Goal: Transaction & Acquisition: Purchase product/service

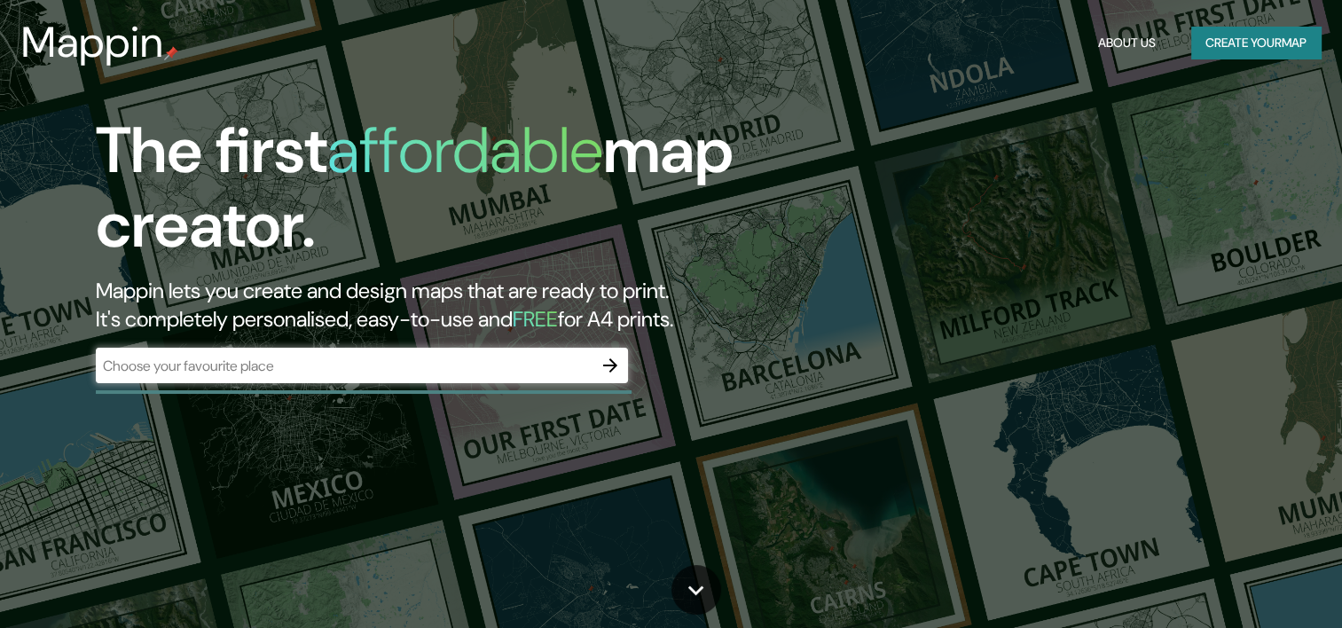
click at [546, 376] on div "​" at bounding box center [362, 365] width 532 height 35
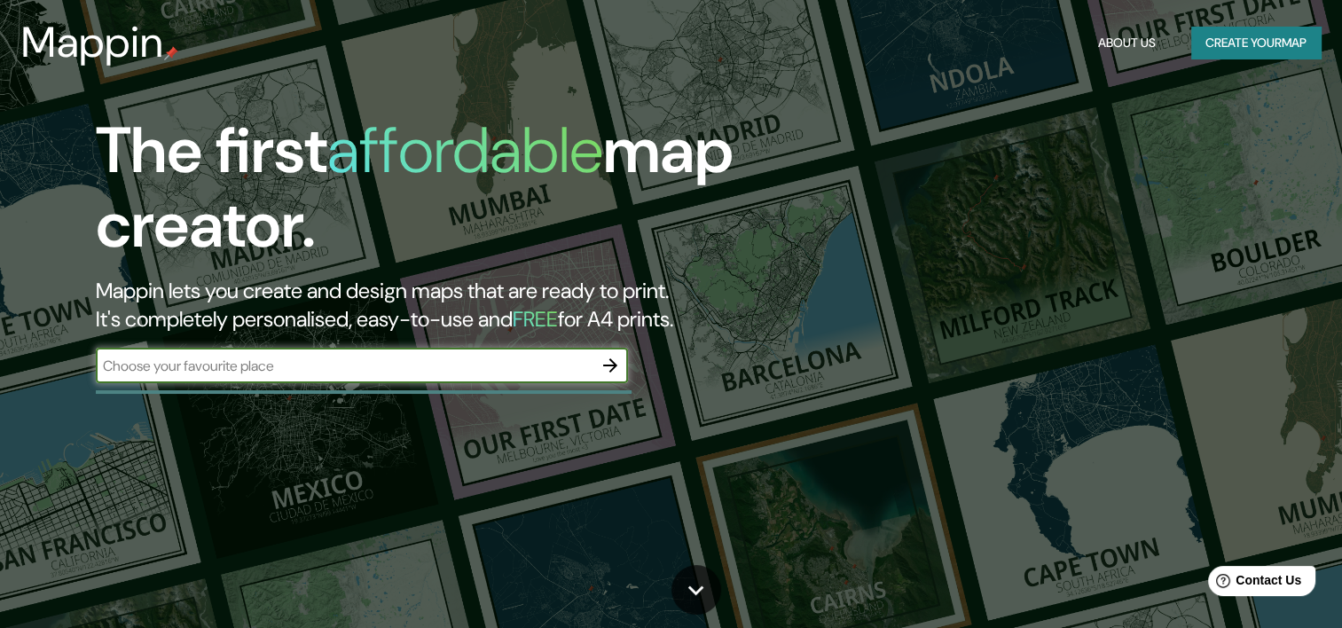
click at [546, 376] on div "​" at bounding box center [362, 365] width 532 height 35
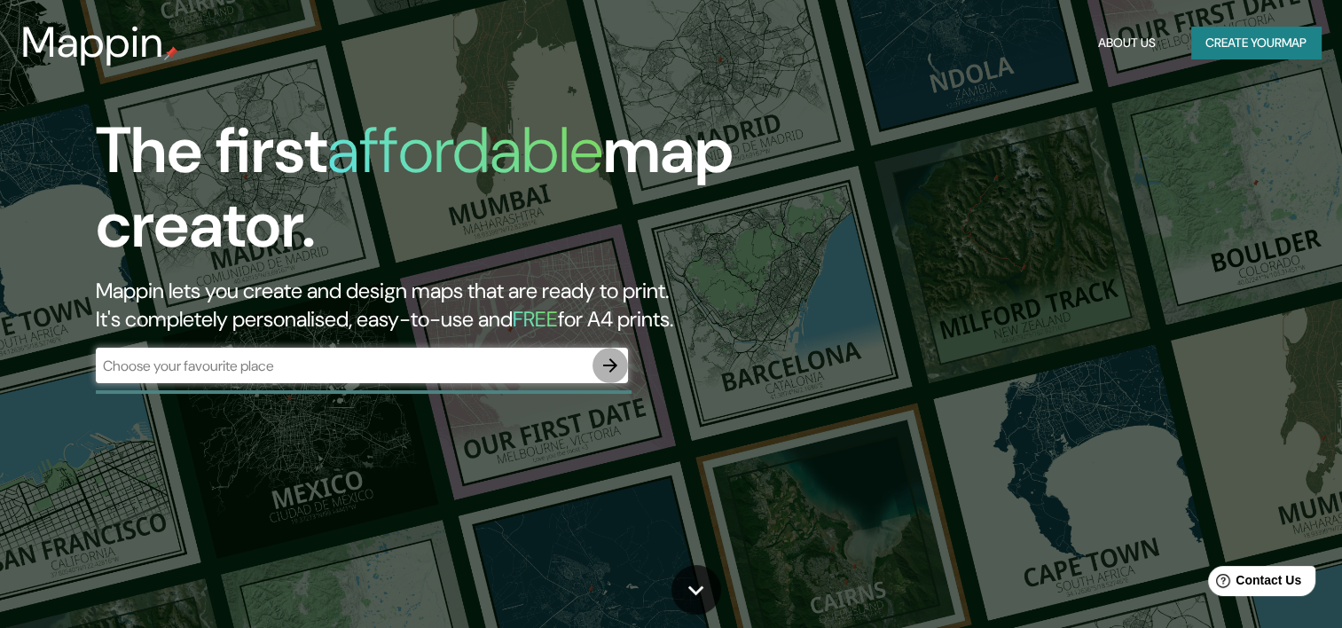
click at [609, 371] on icon "button" at bounding box center [610, 365] width 21 height 21
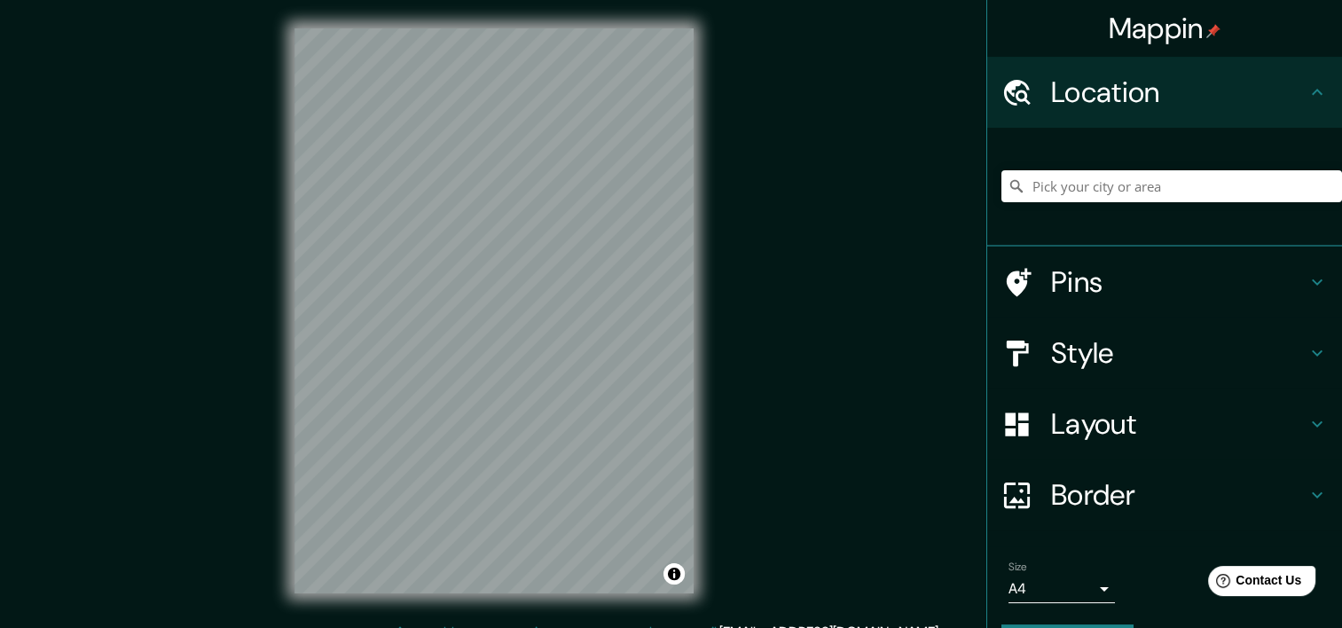
click at [957, 627] on html "Mappin Location Pins Style Layout Border Choose a border. Hint : you can make l…" at bounding box center [671, 314] width 1342 height 628
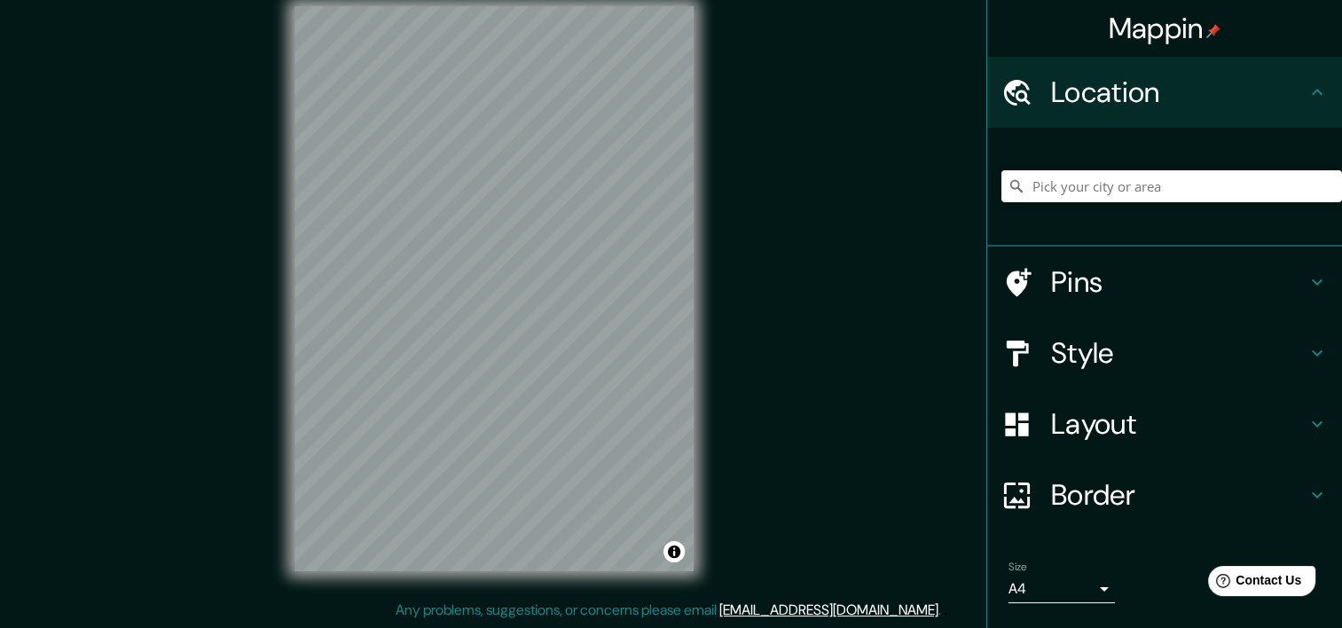
click at [1135, 419] on h4 "Layout" at bounding box center [1178, 423] width 255 height 35
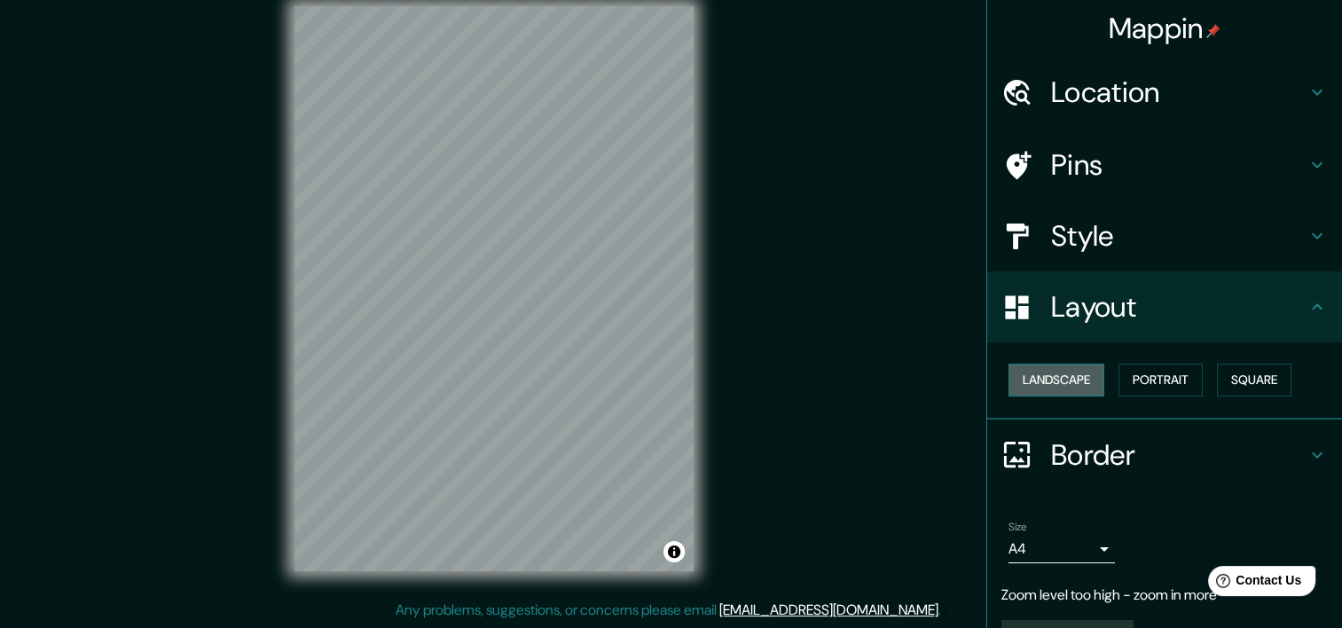
click at [1075, 379] on button "Landscape" at bounding box center [1057, 380] width 96 height 33
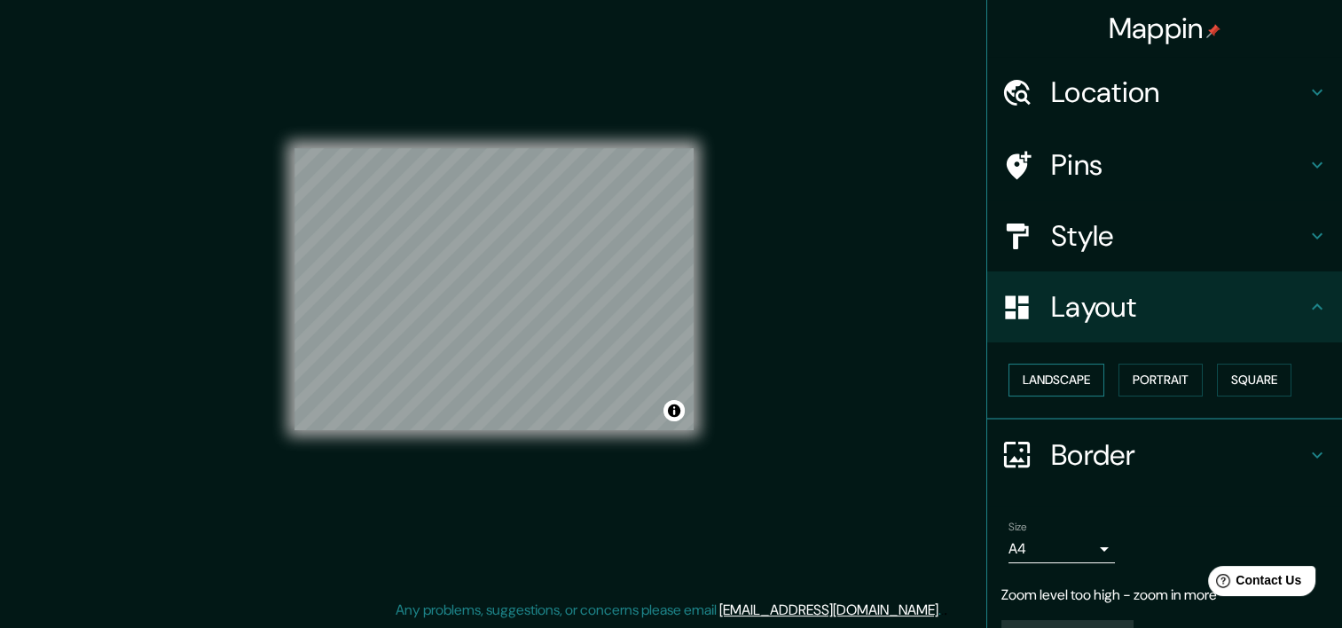
click at [1073, 378] on button "Landscape" at bounding box center [1057, 380] width 96 height 33
click at [1171, 383] on button "Portrait" at bounding box center [1161, 380] width 84 height 33
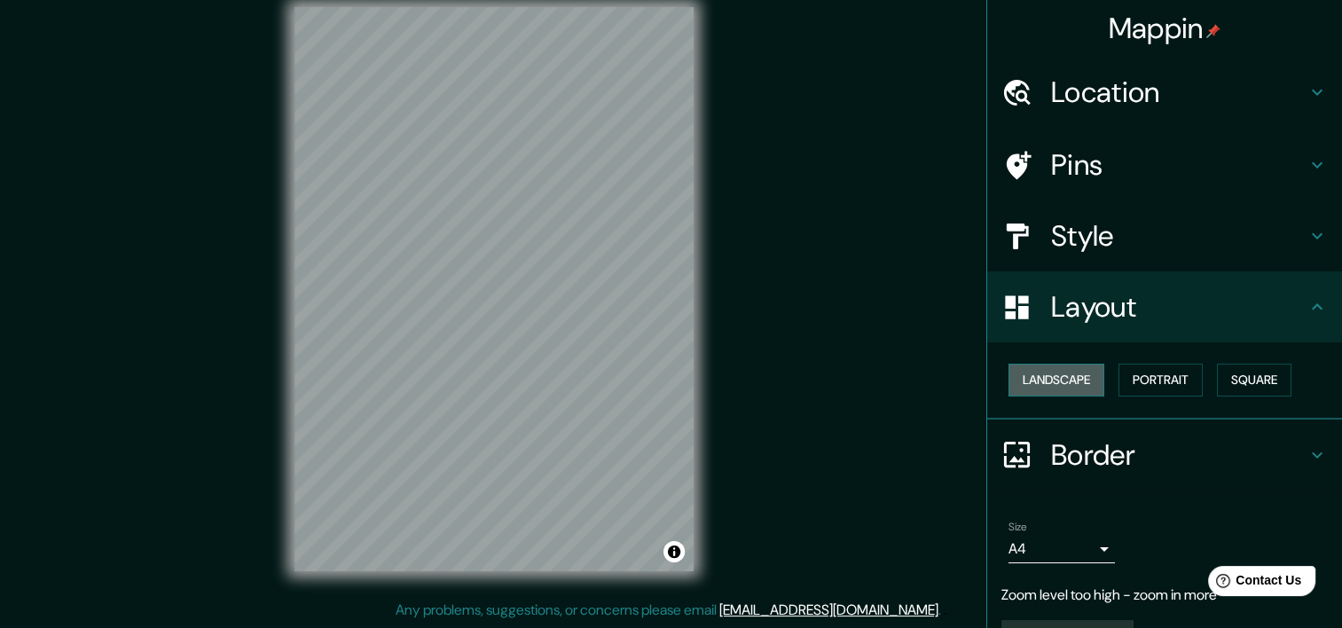
click at [1055, 369] on button "Landscape" at bounding box center [1057, 380] width 96 height 33
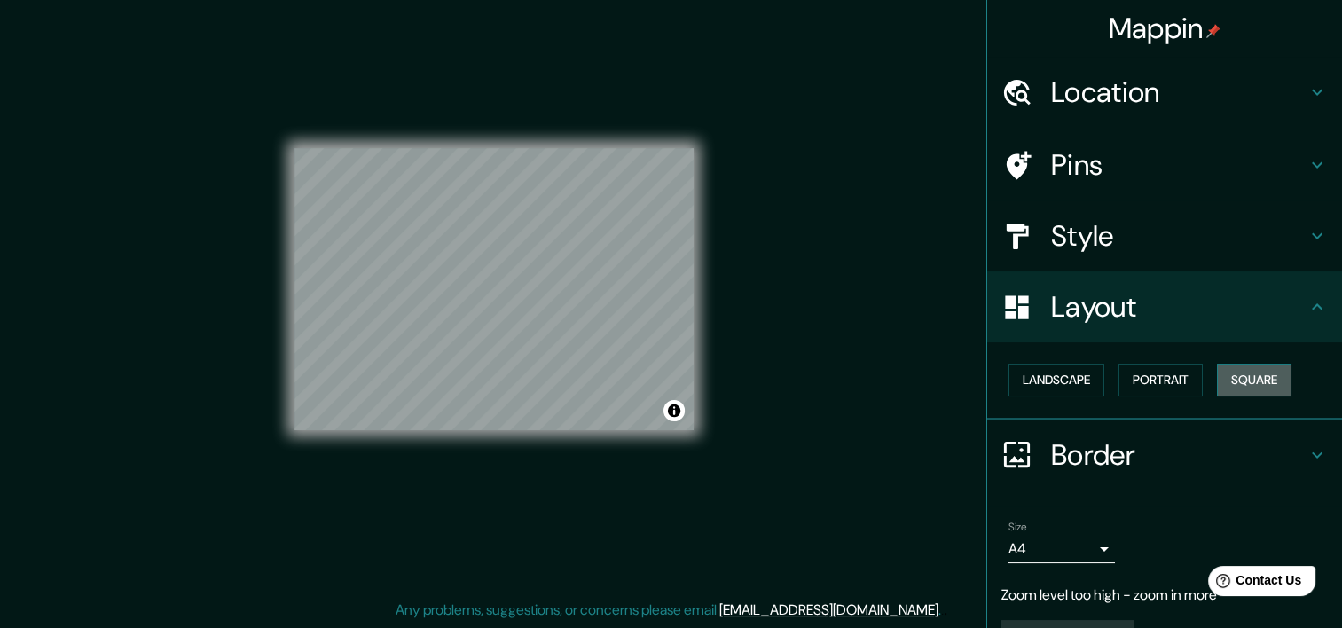
click at [1242, 371] on button "Square" at bounding box center [1254, 380] width 75 height 33
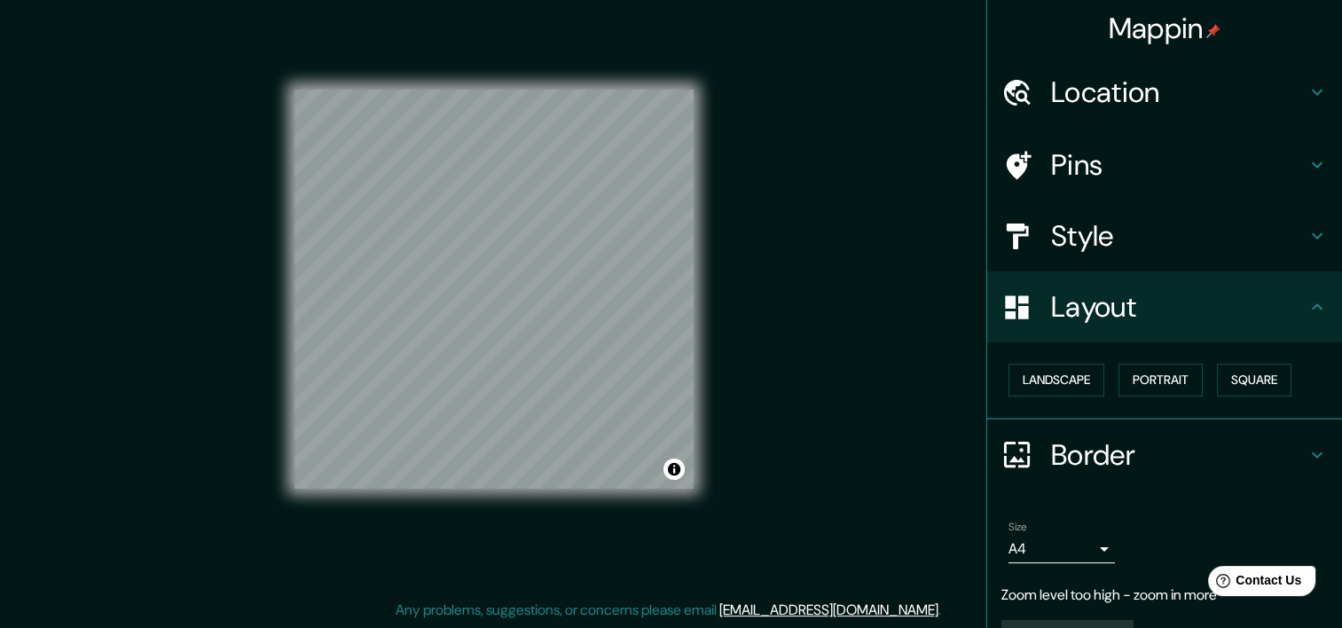
click at [1189, 315] on h4 "Layout" at bounding box center [1178, 306] width 255 height 35
click at [1147, 466] on h4 "Border" at bounding box center [1178, 454] width 255 height 35
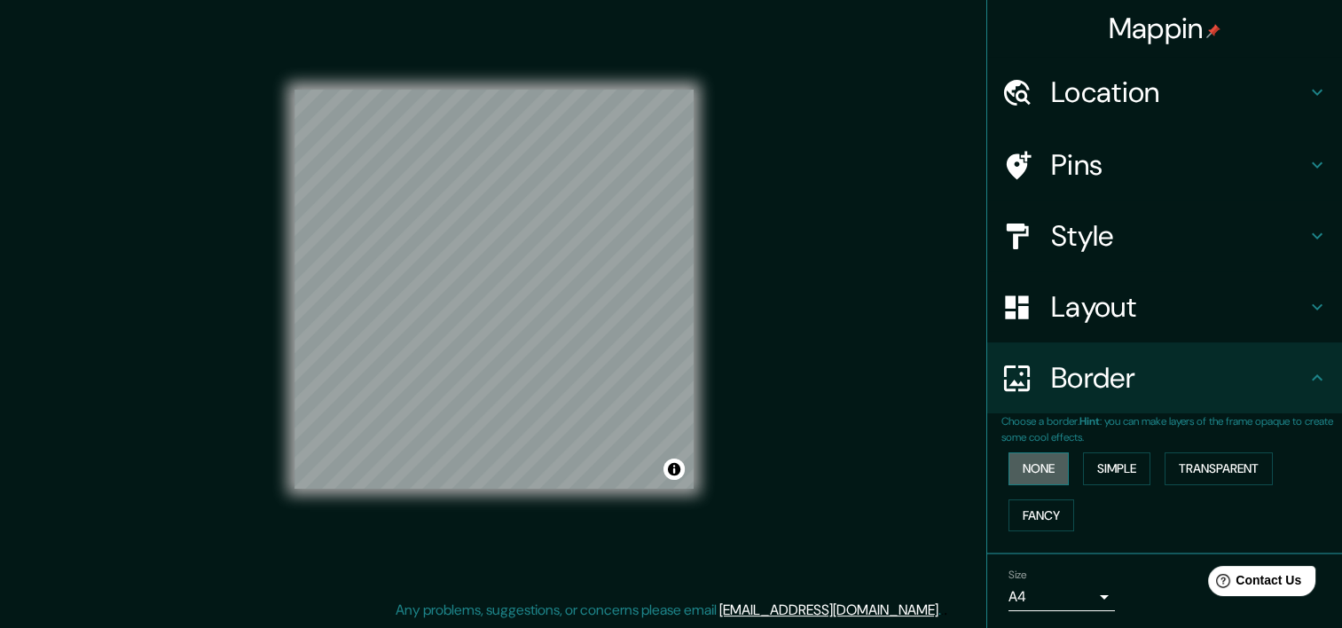
click at [1029, 471] on button "None" at bounding box center [1039, 468] width 60 height 33
click at [1036, 460] on button "None" at bounding box center [1039, 468] width 60 height 33
click at [1132, 460] on button "Simple" at bounding box center [1116, 468] width 67 height 33
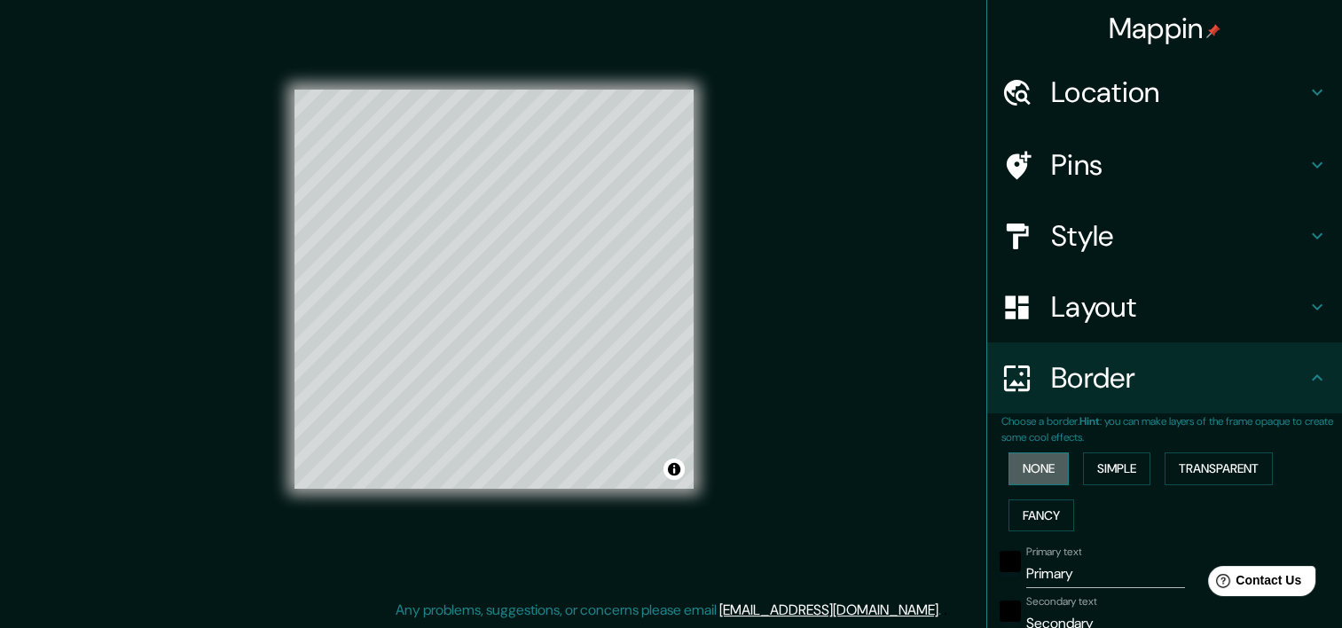
click at [1049, 455] on button "None" at bounding box center [1039, 468] width 60 height 33
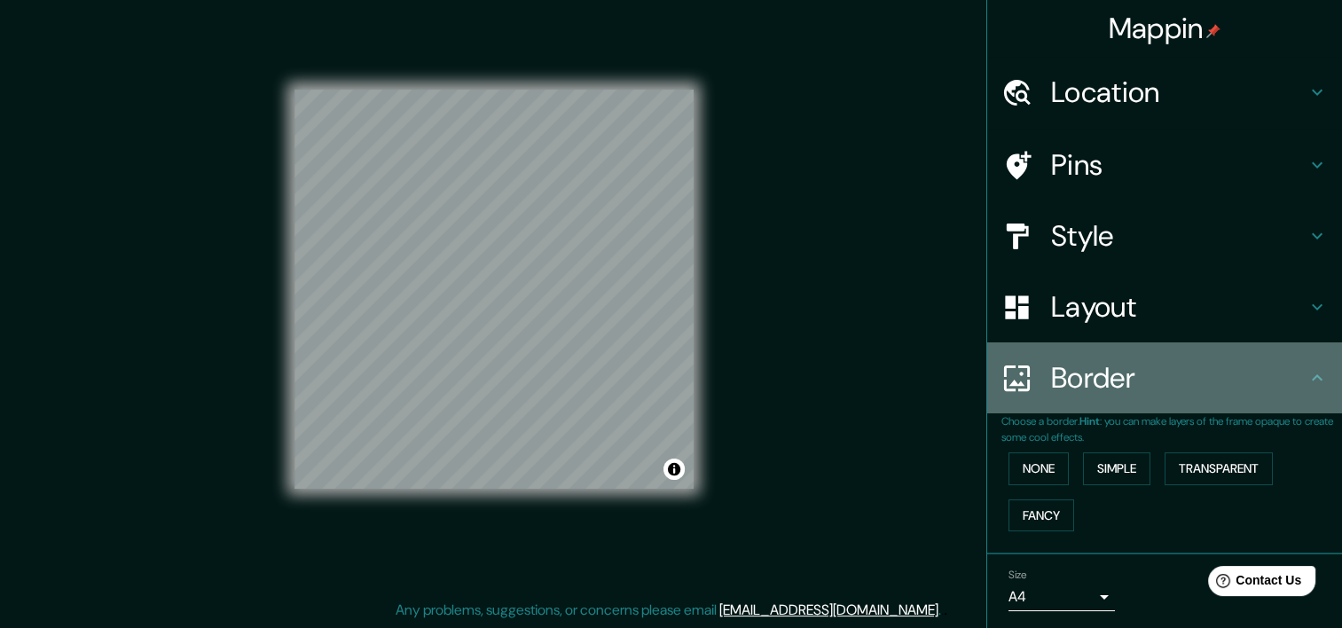
click at [1127, 381] on h4 "Border" at bounding box center [1178, 377] width 255 height 35
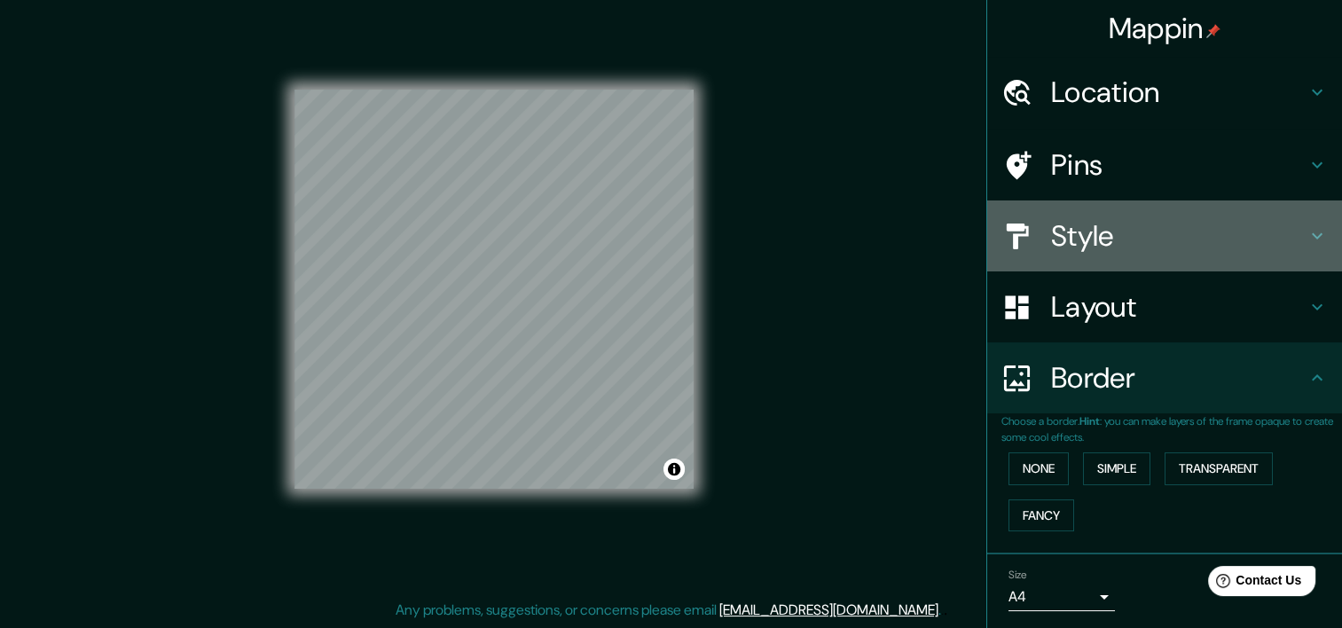
click at [1125, 230] on h4 "Style" at bounding box center [1178, 235] width 255 height 35
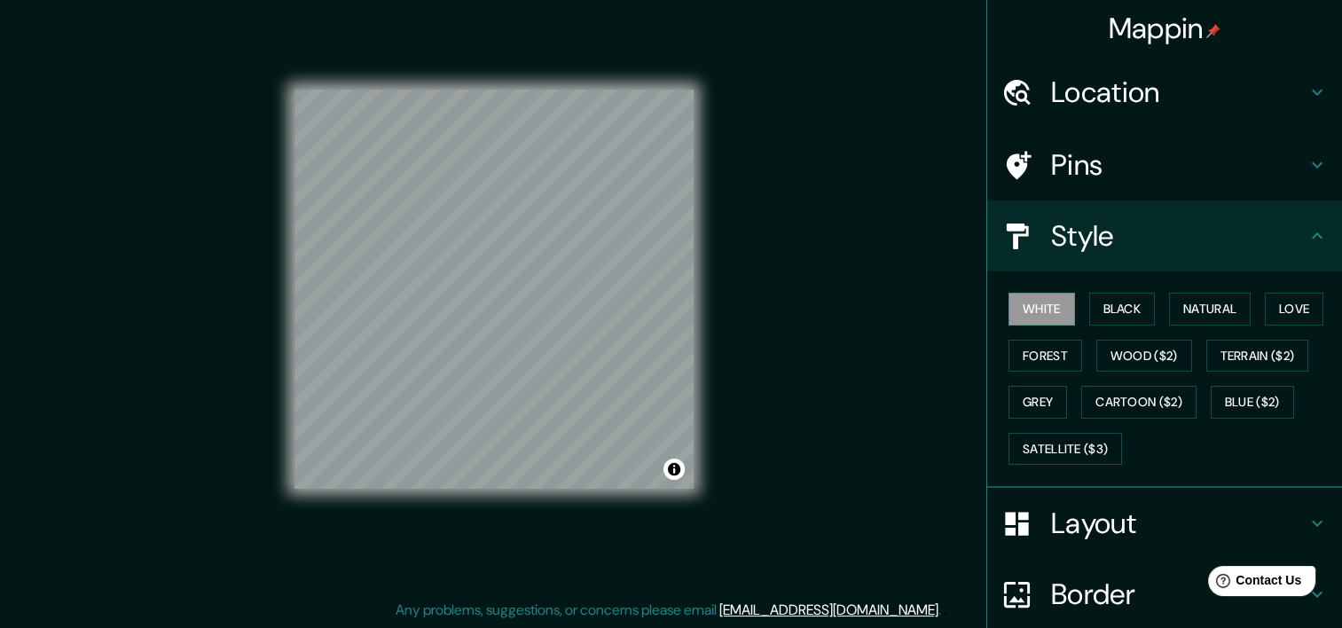
click at [1157, 228] on h4 "Style" at bounding box center [1178, 235] width 255 height 35
